Goal: Information Seeking & Learning: Learn about a topic

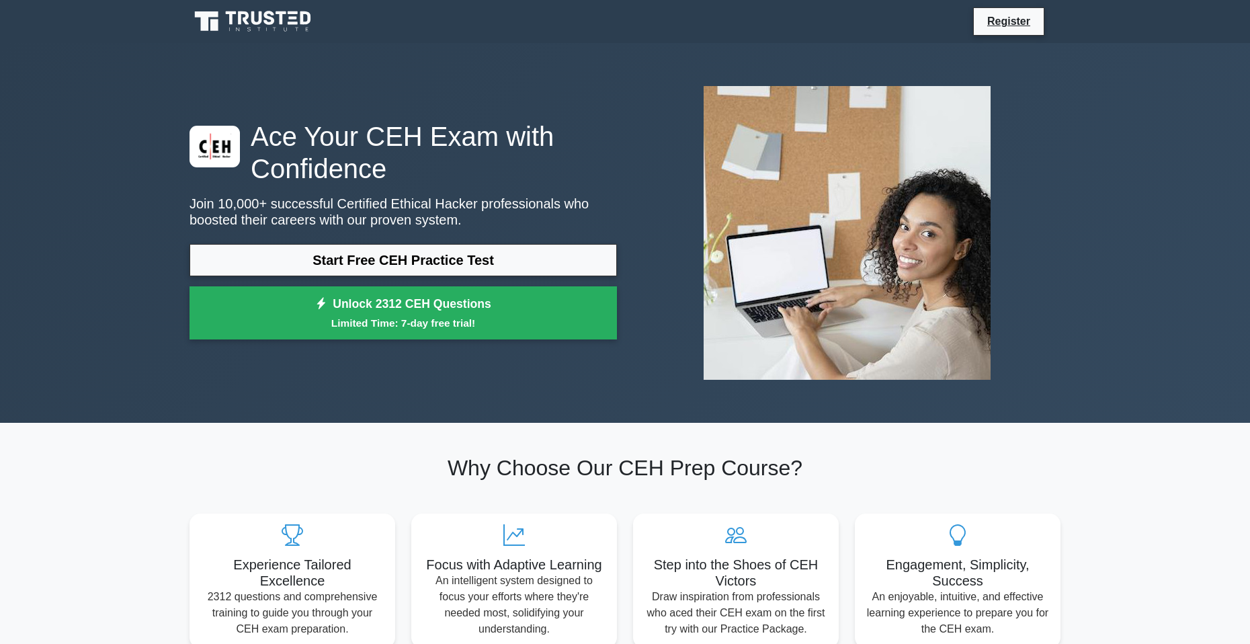
scroll to position [1126, 0]
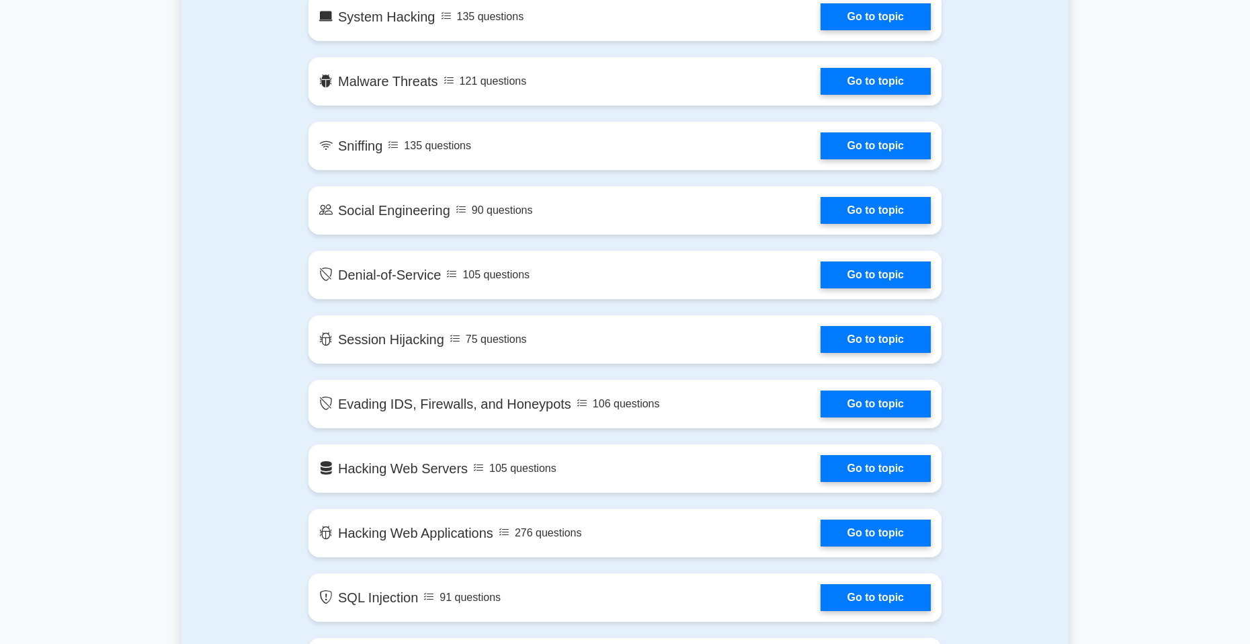
click at [873, 140] on link "Go to topic" at bounding box center [876, 145] width 110 height 27
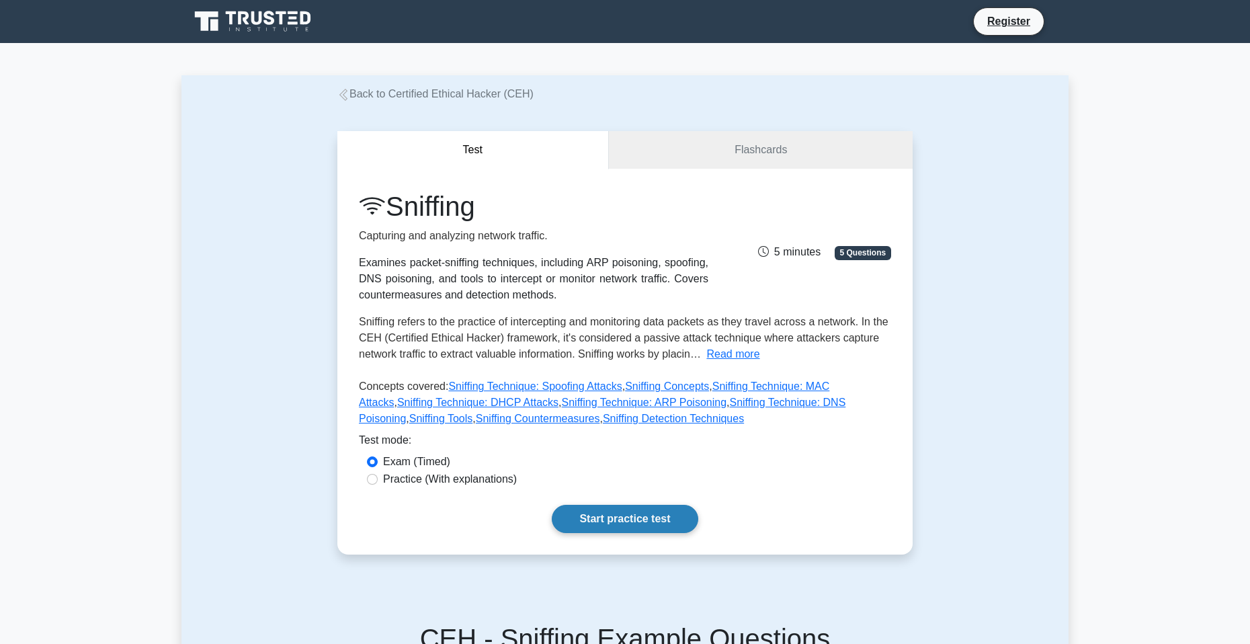
click at [651, 513] on link "Start practice test" at bounding box center [625, 519] width 146 height 28
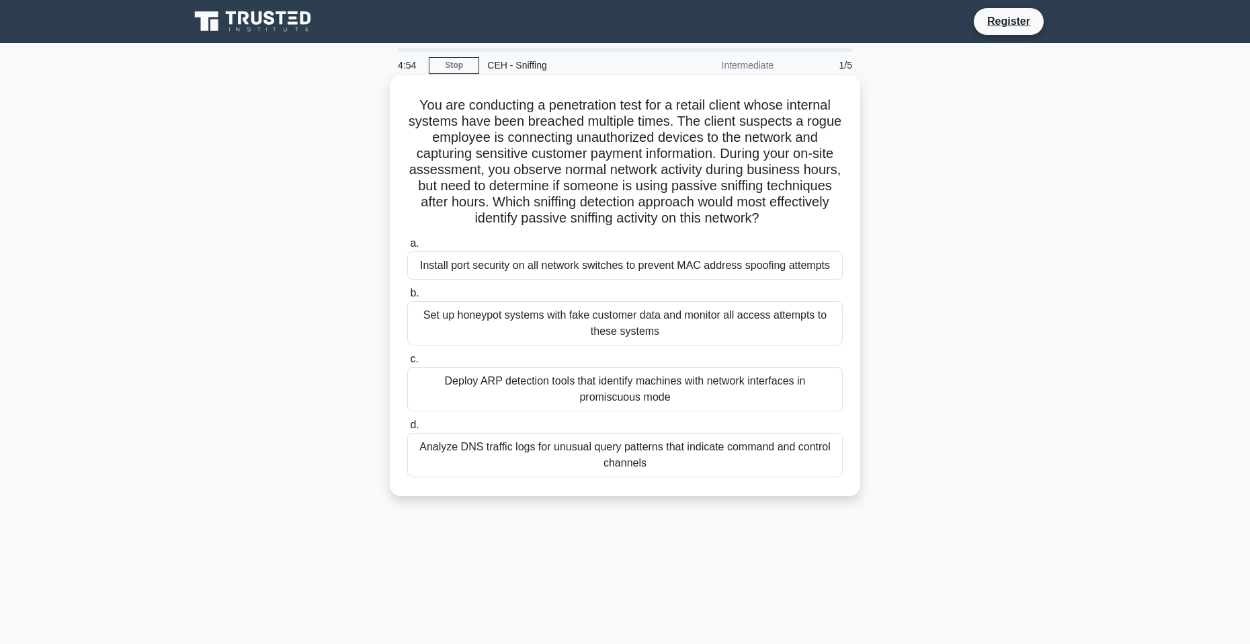
click at [509, 274] on div "Install port security on all network switches to prevent MAC address spoofing a…" at bounding box center [624, 265] width 435 height 28
click at [407, 248] on input "a. Install port security on all network switches to prevent MAC address spoofin…" at bounding box center [407, 243] width 0 height 9
